Goal: Find specific page/section: Find specific page/section

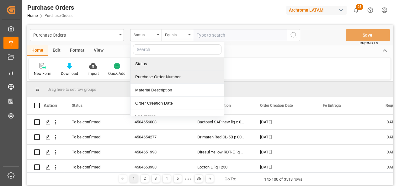
click at [152, 77] on div "Purchase Order Number" at bounding box center [176, 77] width 93 height 13
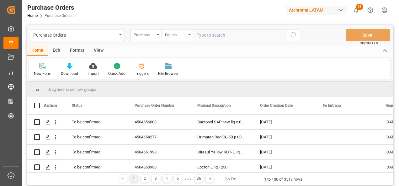
click at [175, 40] on div "Equals" at bounding box center [177, 35] width 31 height 12
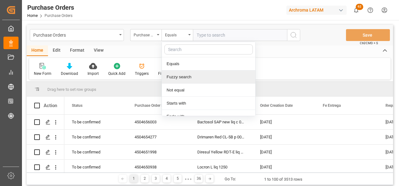
click at [189, 77] on div "Fuzzy search" at bounding box center [208, 77] width 93 height 13
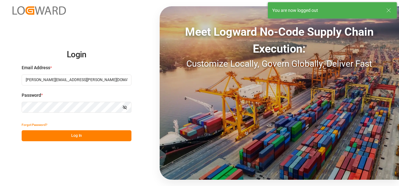
click at [108, 136] on button "Log In" at bounding box center [77, 135] width 110 height 11
